Goal: Book appointment/travel/reservation

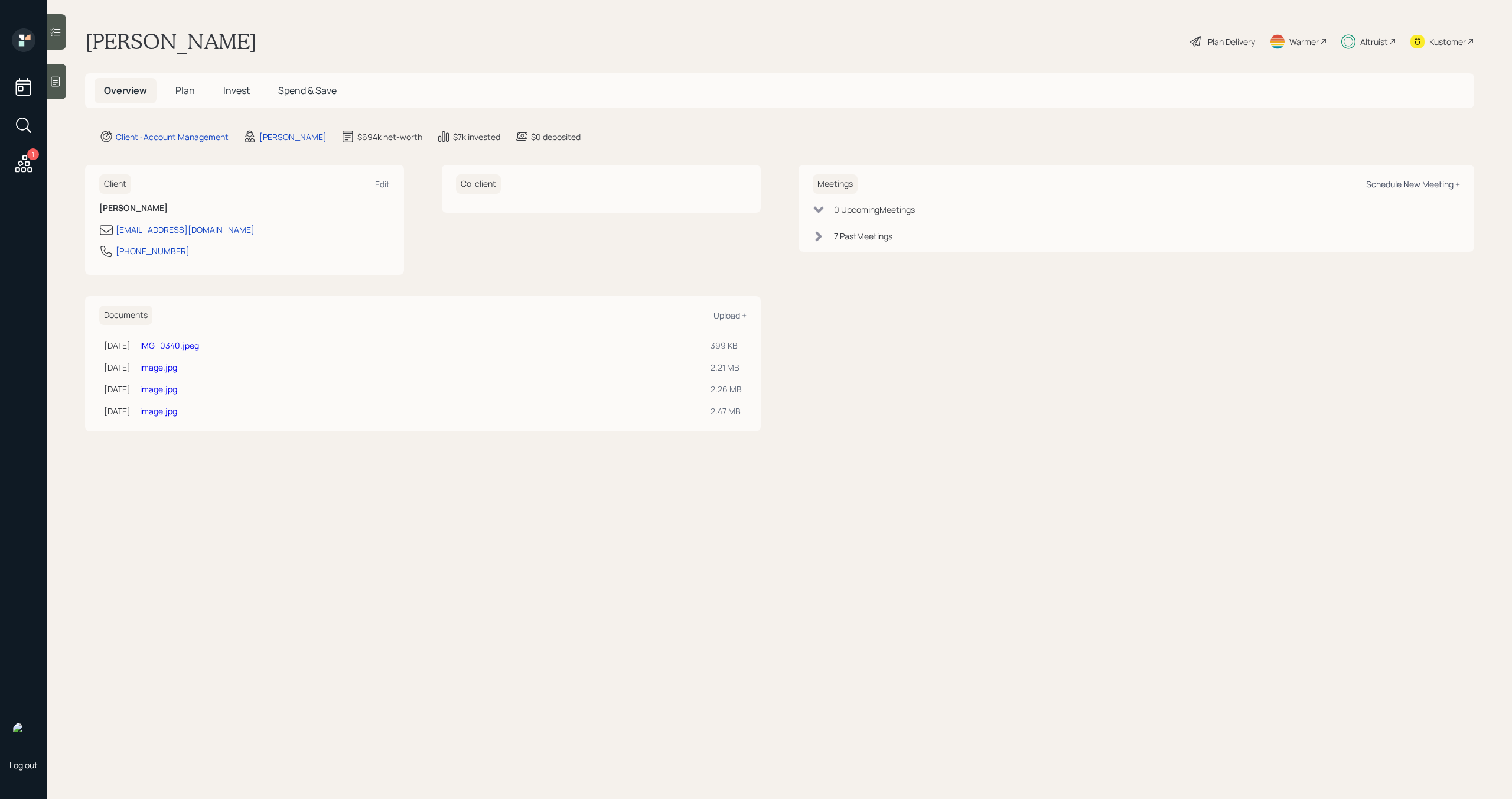
click at [1402, 183] on div "Schedule New Meeting +" at bounding box center [1413, 184] width 94 height 11
select select "bffa7908-1b2a-4c79-9bb6-f0ec9aed22d3"
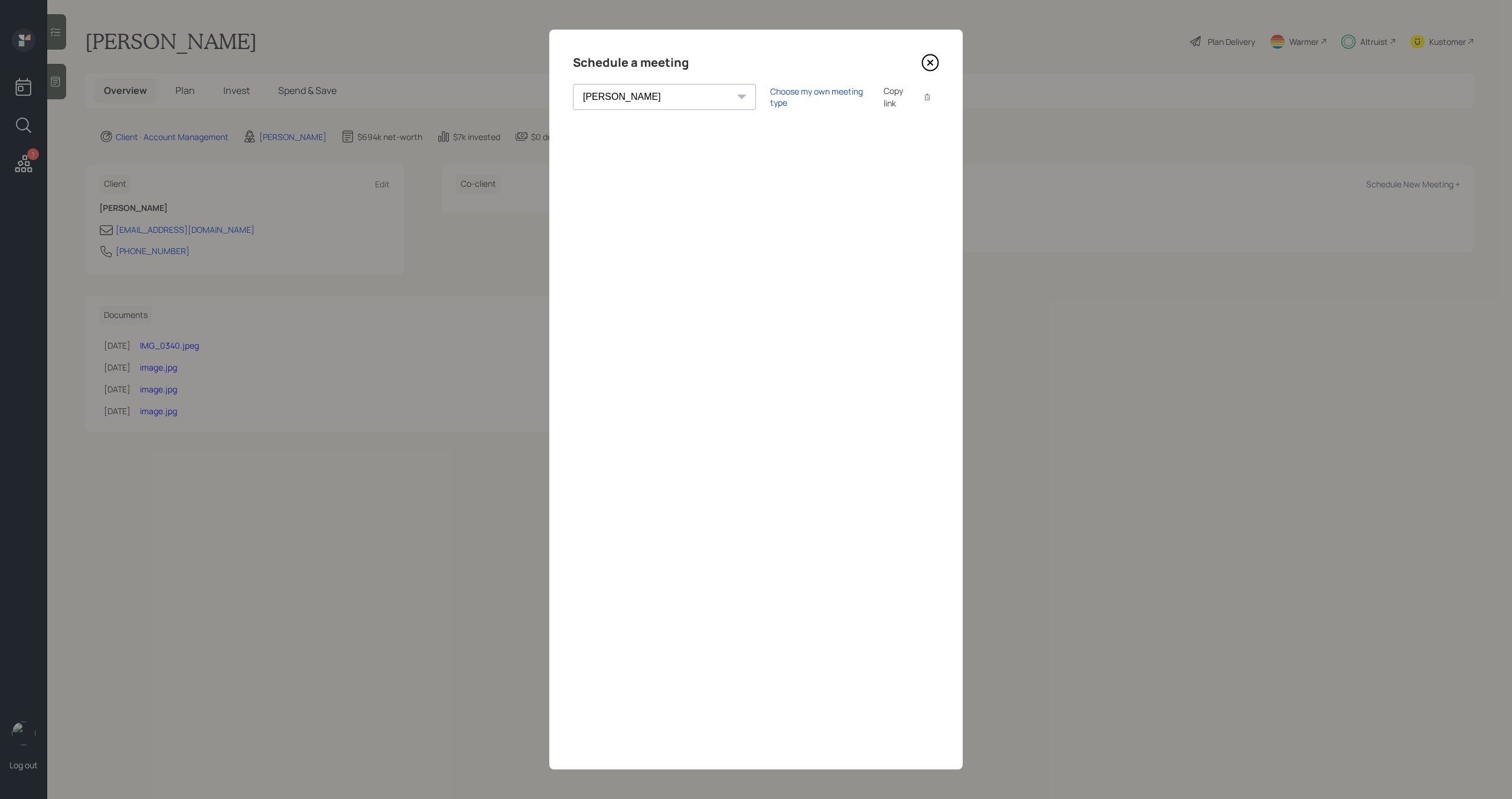
click at [932, 60] on icon at bounding box center [930, 62] width 5 height 5
